Goal: Task Accomplishment & Management: Use online tool/utility

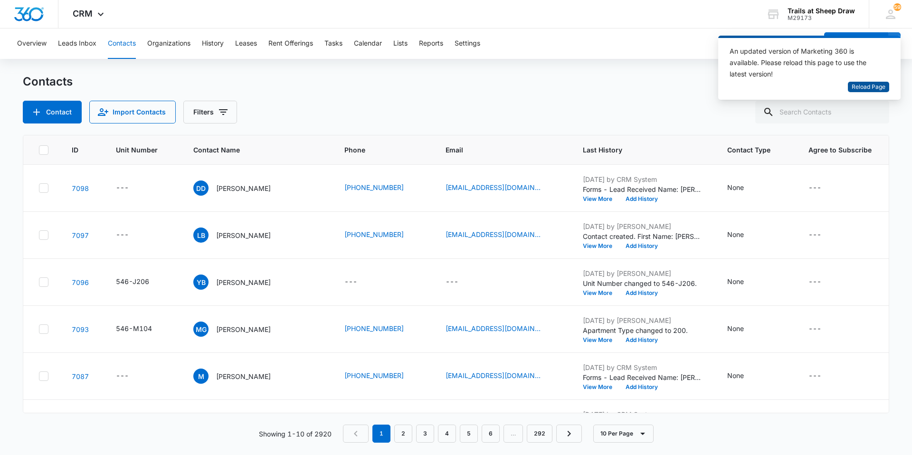
click at [877, 85] on span "Reload Page" at bounding box center [868, 87] width 34 height 9
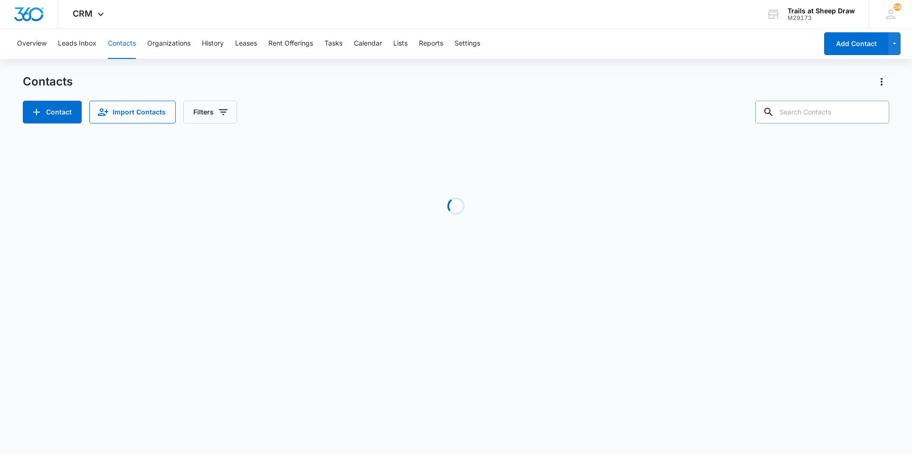
drag, startPoint x: 794, startPoint y: 116, endPoint x: 773, endPoint y: 119, distance: 21.6
click at [781, 118] on div at bounding box center [822, 112] width 134 height 23
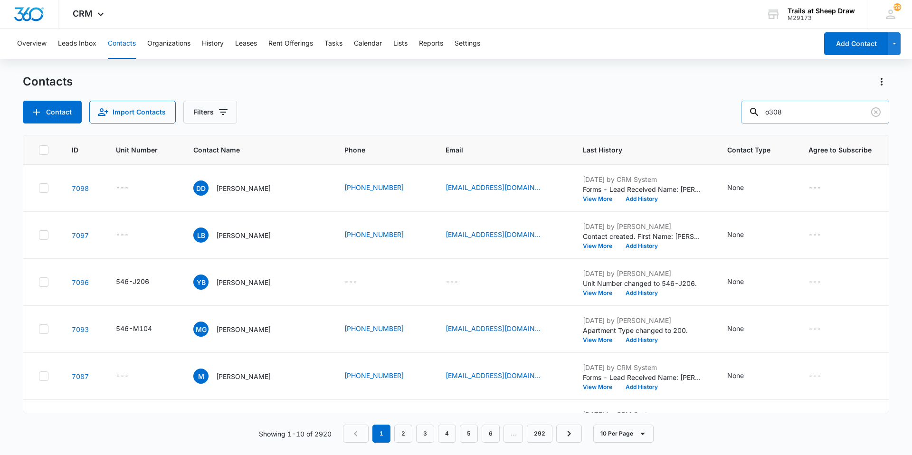
click at [793, 110] on input "o308" at bounding box center [815, 112] width 148 height 23
type input "o308"
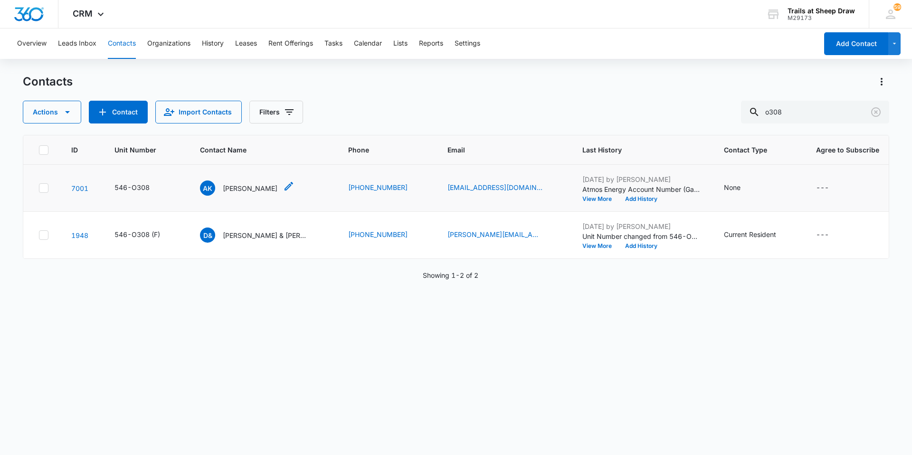
click at [231, 189] on p "[PERSON_NAME]" at bounding box center [250, 188] width 55 height 10
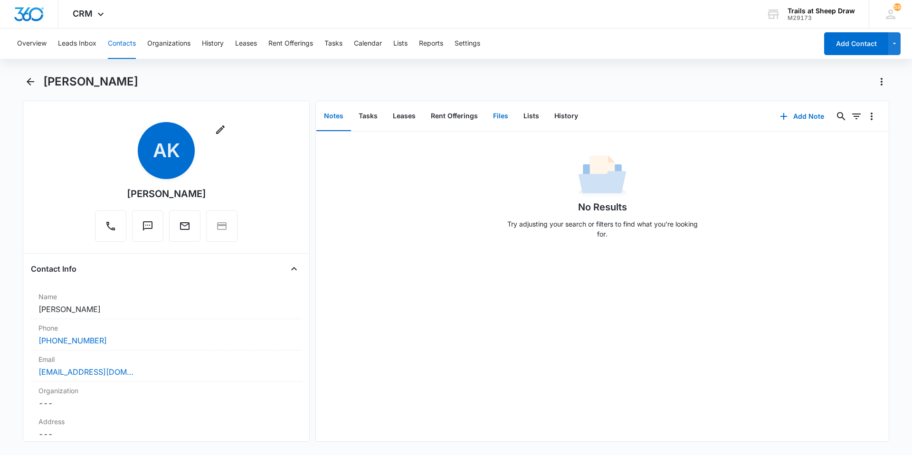
click at [509, 117] on button "Files" at bounding box center [500, 116] width 30 height 29
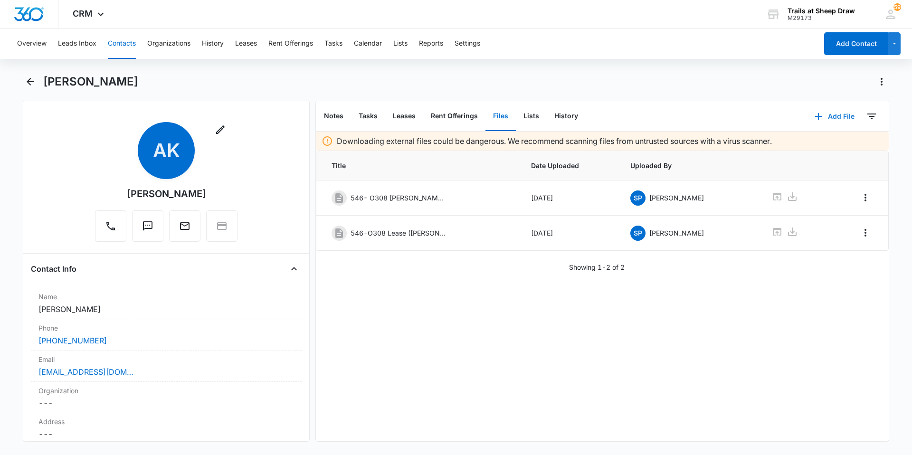
click at [821, 113] on button "Add File" at bounding box center [834, 116] width 59 height 23
click at [799, 151] on button "Upload Files" at bounding box center [827, 147] width 72 height 14
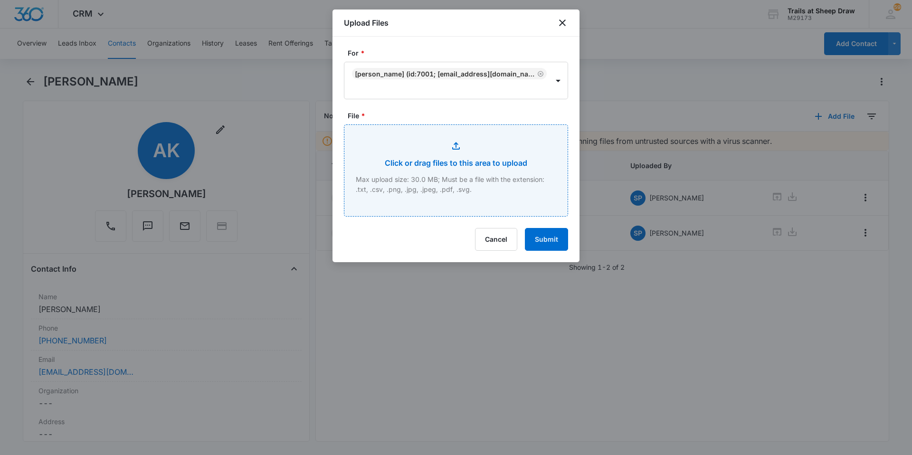
click at [424, 161] on input "File *" at bounding box center [455, 170] width 223 height 91
click at [475, 162] on input "File *" at bounding box center [455, 170] width 223 height 91
type input "C:\fakepath\546-O308 Insurance"
click at [456, 189] on input "File *" at bounding box center [455, 170] width 223 height 91
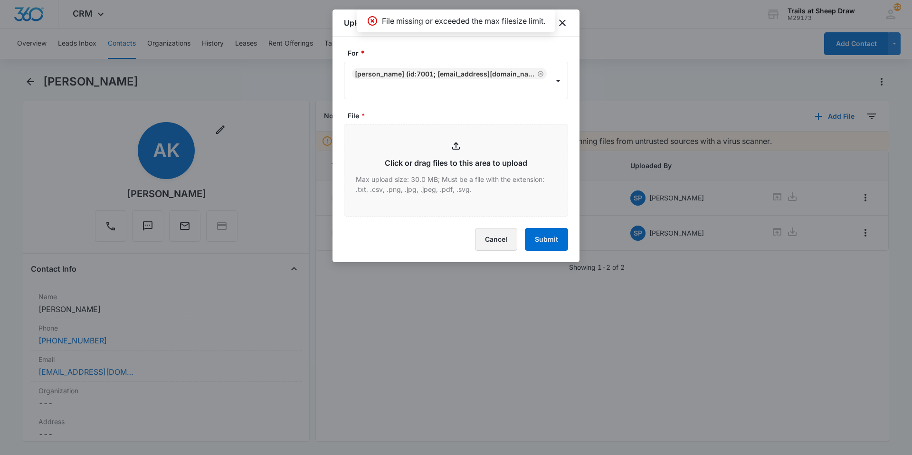
click at [504, 238] on button "Cancel" at bounding box center [496, 239] width 42 height 23
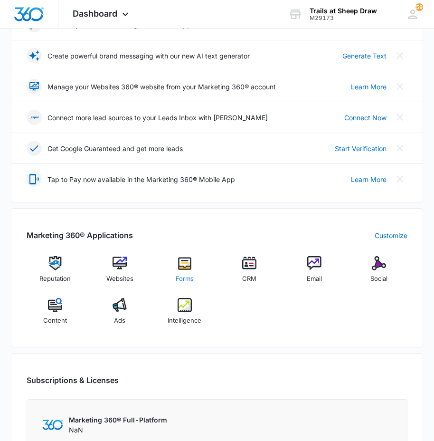
scroll to position [190, 0]
click at [237, 267] on div "CRM" at bounding box center [249, 272] width 57 height 34
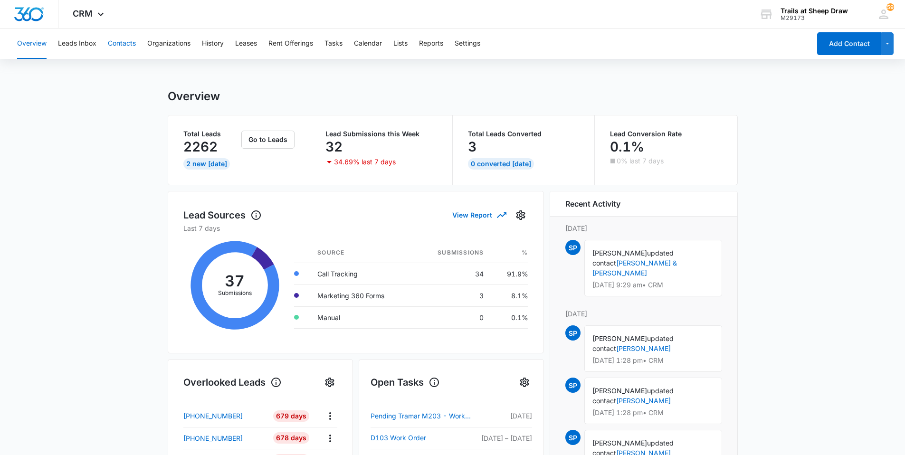
click at [117, 45] on button "Contacts" at bounding box center [122, 43] width 28 height 30
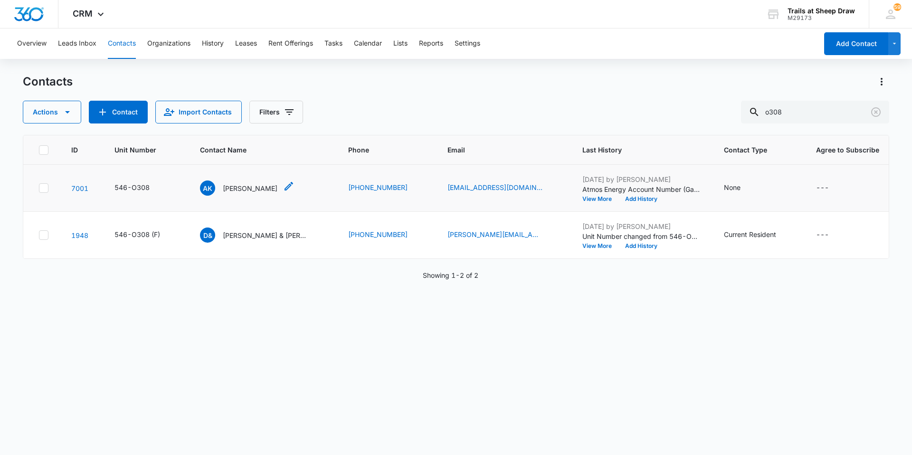
click at [238, 192] on p "[PERSON_NAME]" at bounding box center [250, 188] width 55 height 10
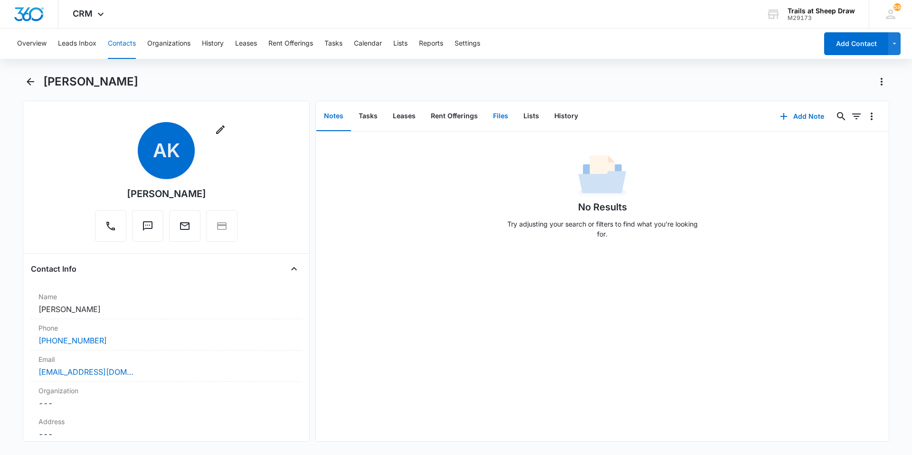
click at [441, 119] on button "Files" at bounding box center [500, 116] width 30 height 29
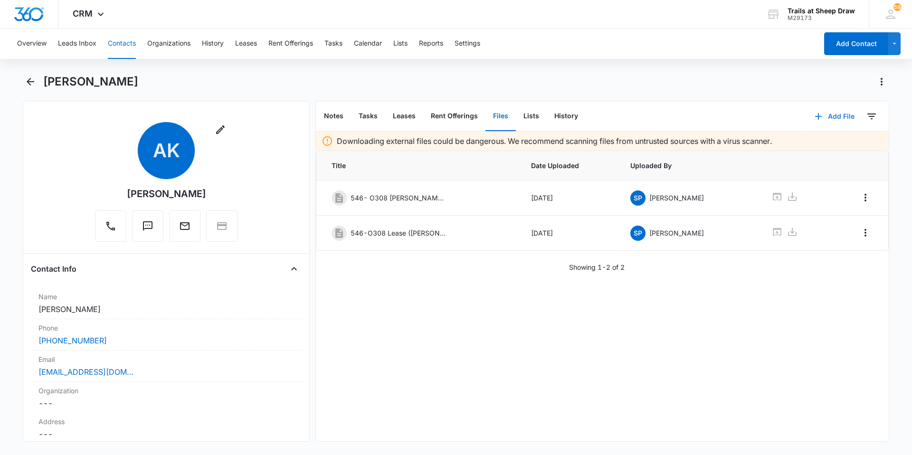
click at [441, 120] on icon "button" at bounding box center [817, 116] width 11 height 11
click at [441, 148] on div "Upload Files" at bounding box center [821, 146] width 38 height 7
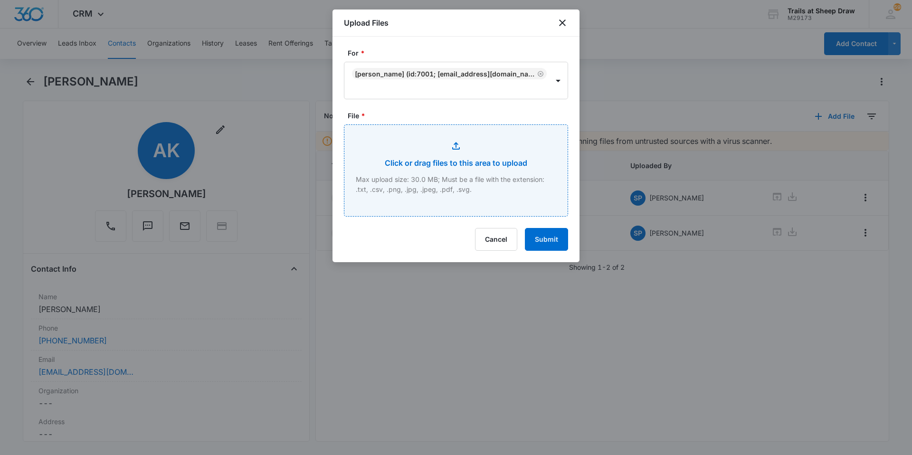
click at [441, 151] on input "File *" at bounding box center [455, 170] width 223 height 91
type input "C:\fakepath\546-O308 Insurance.pdf"
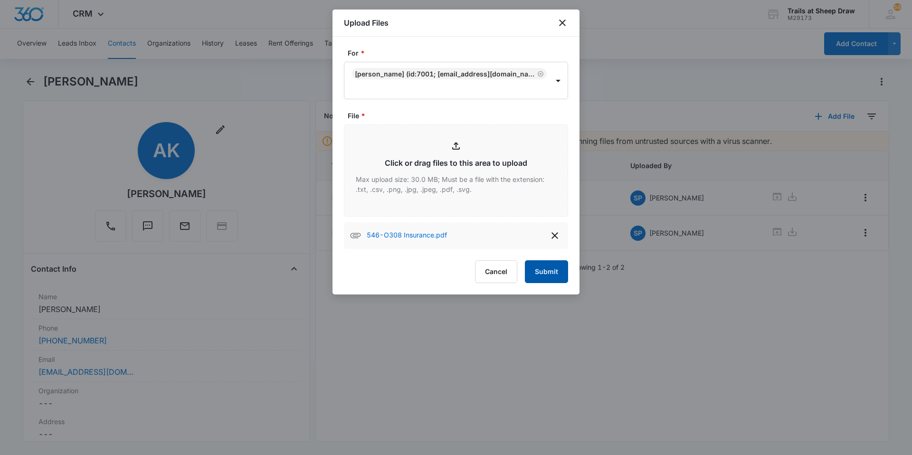
click at [441, 269] on button "Submit" at bounding box center [546, 271] width 43 height 23
